Goal: Obtain resource: Download file/media

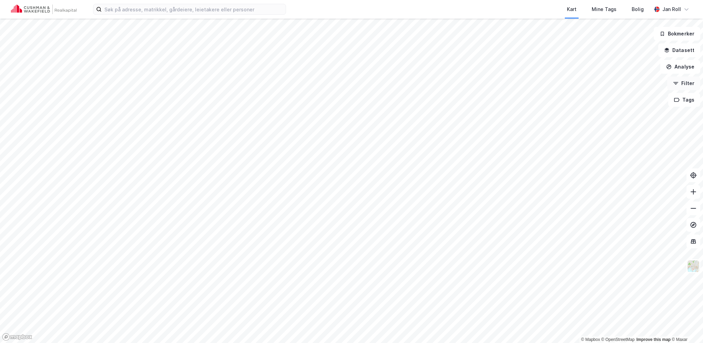
click at [689, 84] on button "Filter" at bounding box center [683, 84] width 33 height 14
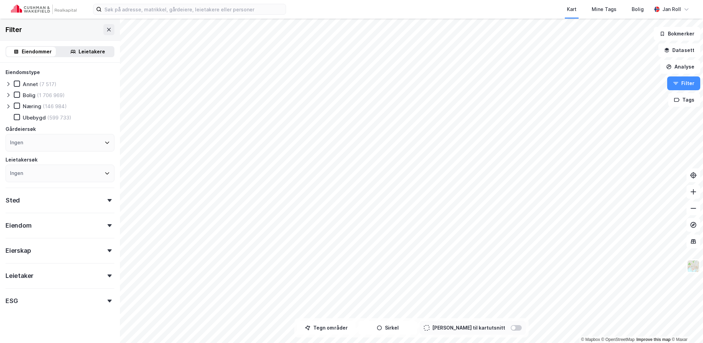
click at [79, 48] on div "Leietakere" at bounding box center [92, 52] width 27 height 8
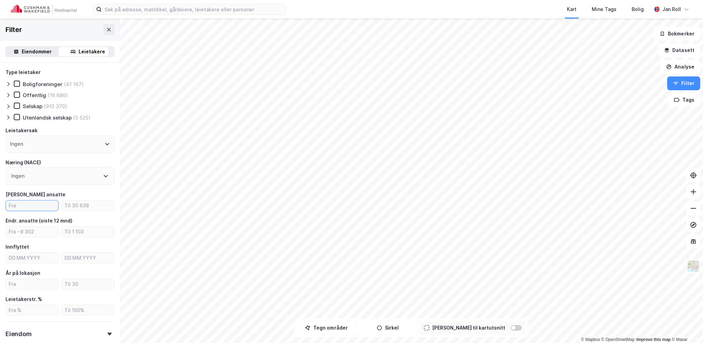
click at [26, 205] on input "number" at bounding box center [32, 206] width 52 height 10
type input "15"
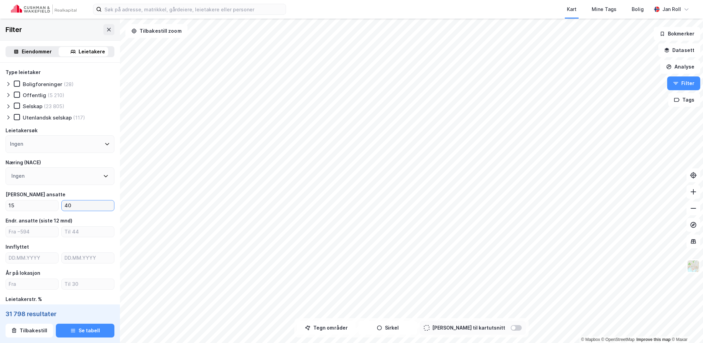
click at [78, 209] on input "40" at bounding box center [88, 206] width 52 height 10
type input "4"
type input "50"
click at [344, 328] on button "Tegn områder" at bounding box center [326, 328] width 59 height 14
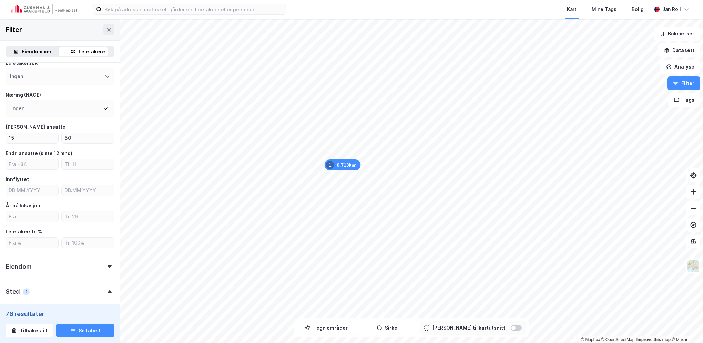
scroll to position [67, 0]
click at [97, 328] on button "Se tabell" at bounding box center [85, 331] width 59 height 14
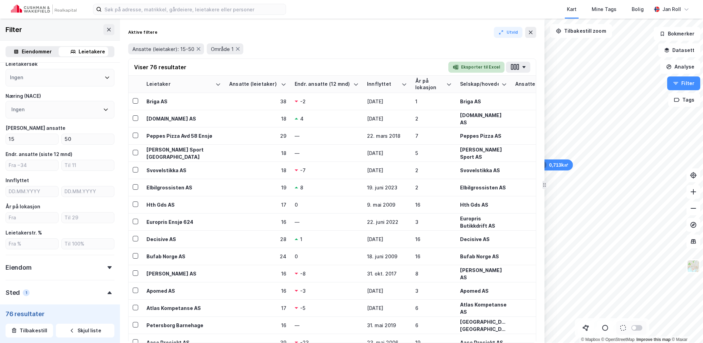
click at [492, 66] on button "Eksporter til Excel" at bounding box center [476, 67] width 56 height 11
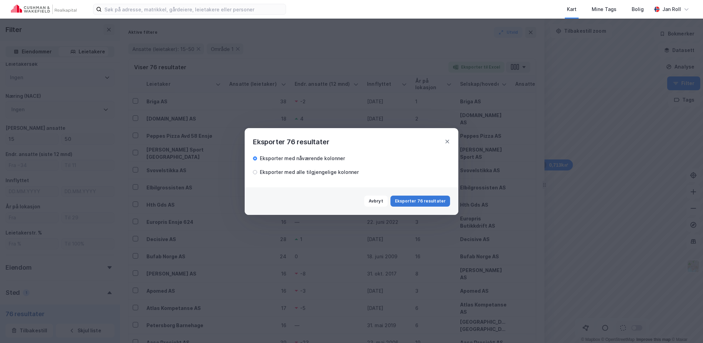
click at [426, 200] on button "Eksporter 76 resultater" at bounding box center [420, 201] width 60 height 11
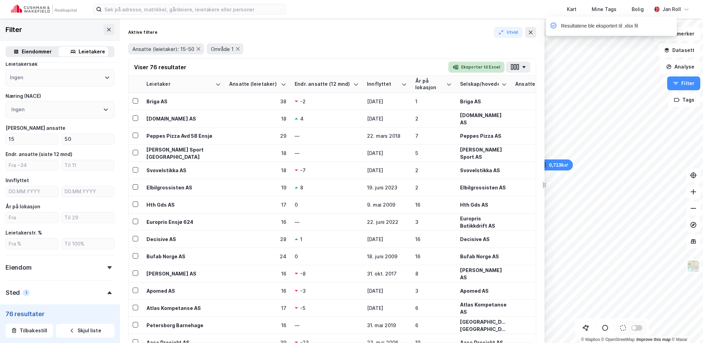
click at [477, 64] on button "Eksporter til Excel" at bounding box center [476, 67] width 56 height 11
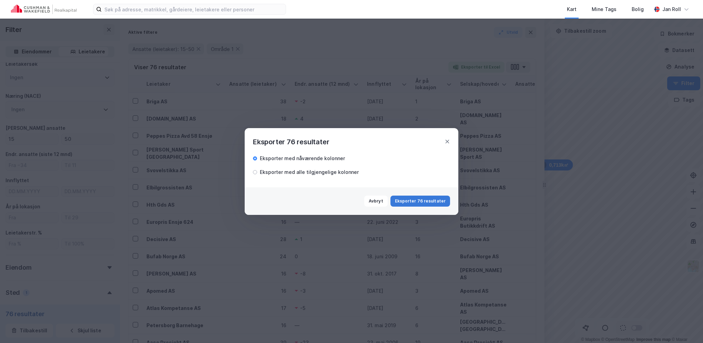
click at [422, 202] on button "Eksporter 76 resultater" at bounding box center [420, 201] width 60 height 11
